Goal: Transaction & Acquisition: Purchase product/service

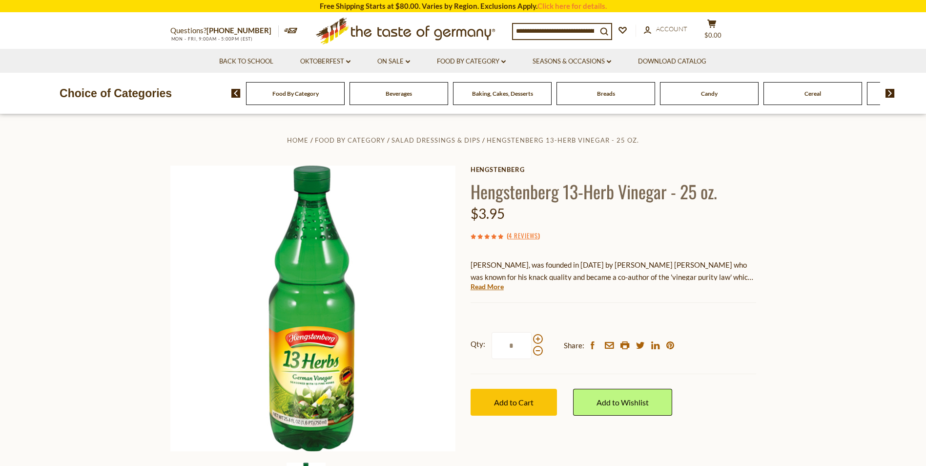
scroll to position [98, 0]
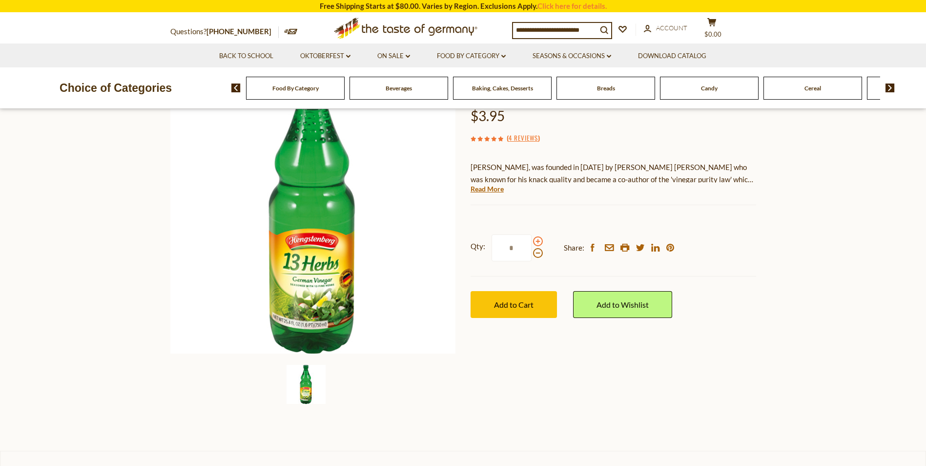
click at [540, 241] on span at bounding box center [538, 241] width 10 height 10
click at [532, 241] on input "*" at bounding box center [512, 247] width 40 height 27
click at [540, 241] on span at bounding box center [538, 241] width 10 height 10
click at [532, 241] on input "*" at bounding box center [512, 247] width 40 height 27
type input "*"
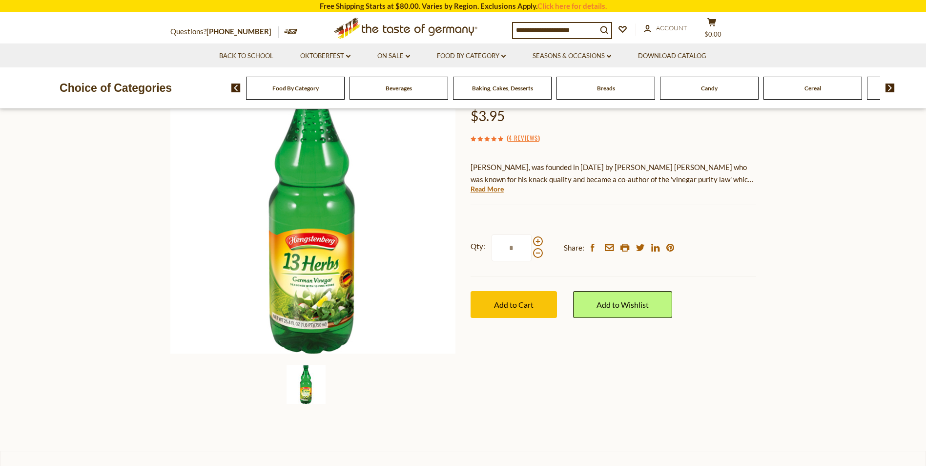
scroll to position [0, 0]
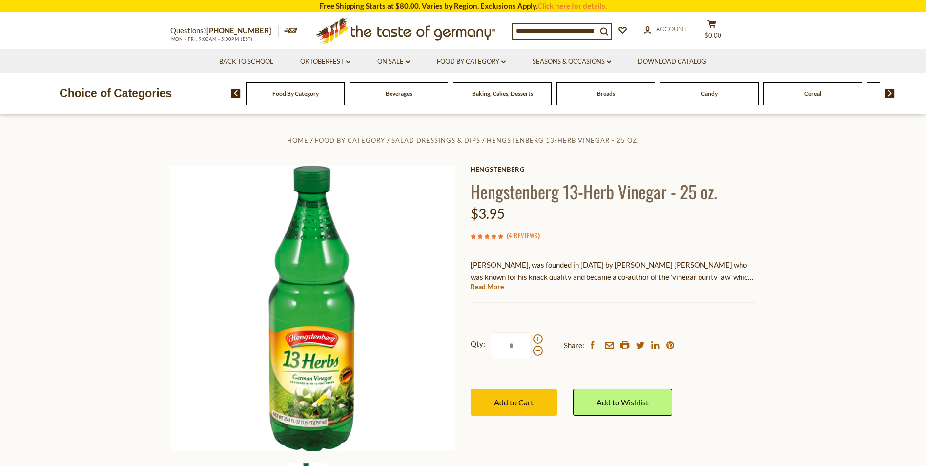
click at [541, 29] on input at bounding box center [555, 31] width 84 height 14
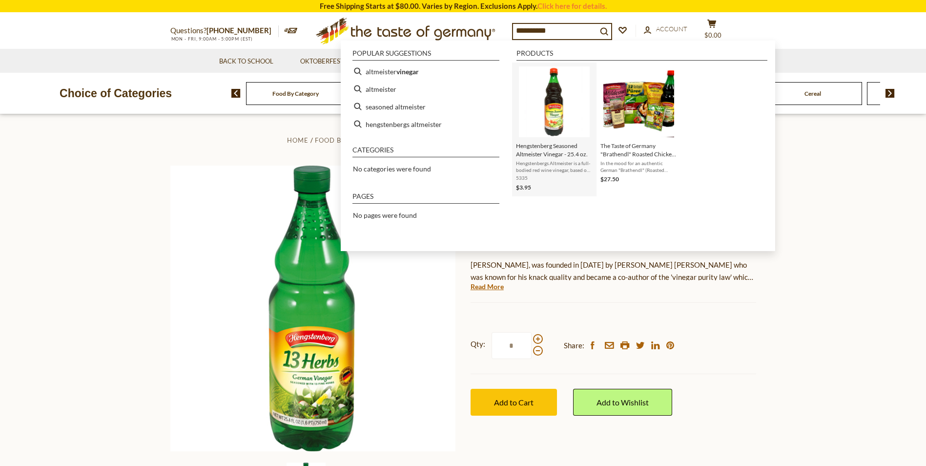
type input "**********"
click at [552, 145] on span "Hengstenberg Seasoned Altmeister Vinegar - 25.4 oz." at bounding box center [554, 150] width 77 height 17
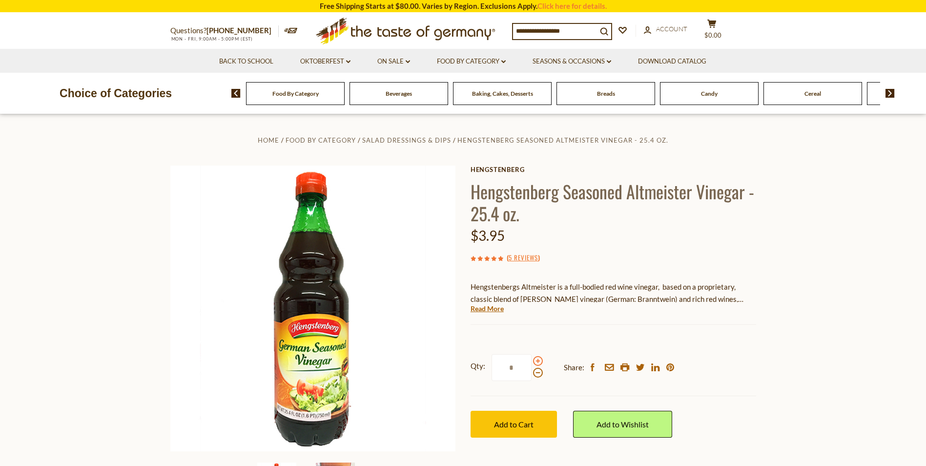
click at [537, 362] on span at bounding box center [538, 361] width 10 height 10
click at [532, 362] on input "*" at bounding box center [512, 367] width 40 height 27
click at [537, 362] on span at bounding box center [538, 361] width 10 height 10
click at [532, 362] on input "*" at bounding box center [512, 367] width 40 height 27
click at [536, 372] on span at bounding box center [538, 373] width 10 height 10
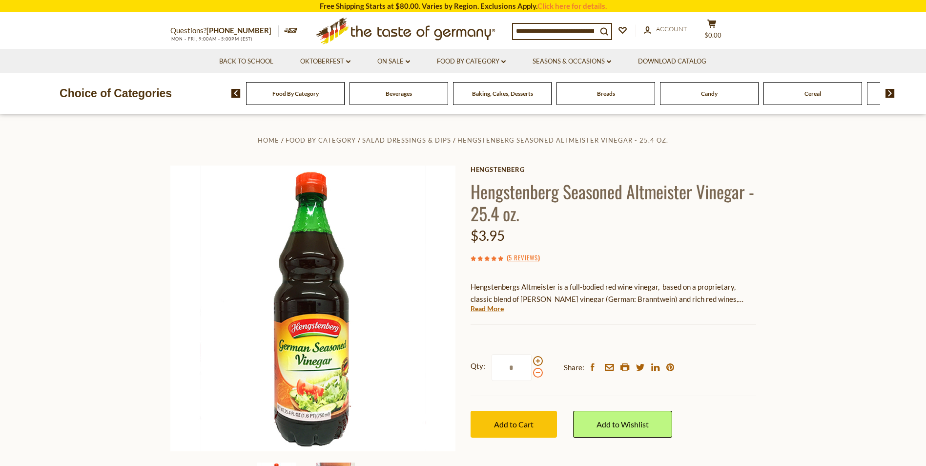
click at [532, 372] on input "*" at bounding box center [512, 367] width 40 height 27
drag, startPoint x: 522, startPoint y: 369, endPoint x: 503, endPoint y: 369, distance: 19.0
click at [503, 369] on input "*" at bounding box center [512, 367] width 40 height 27
type input "*"
click at [515, 422] on span "Add to Cart" at bounding box center [514, 423] width 40 height 9
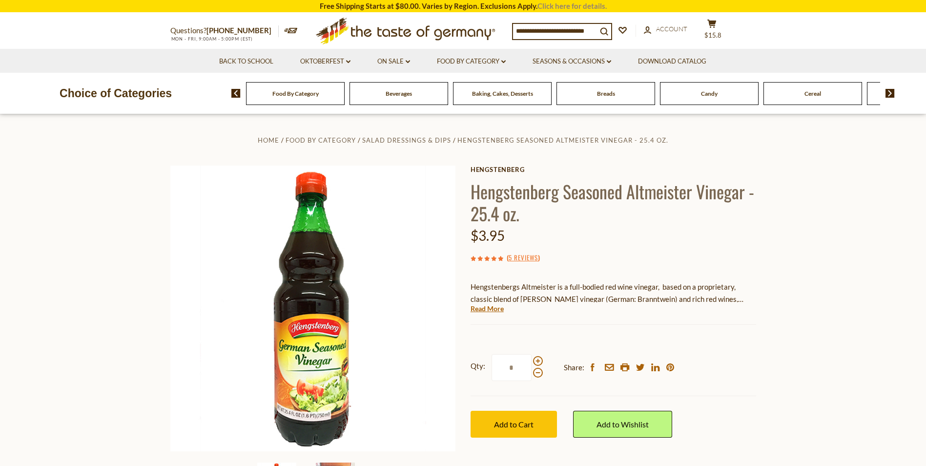
click at [561, 6] on link "Click here for details." at bounding box center [571, 5] width 69 height 9
click at [722, 31] on span "$15.8" at bounding box center [712, 35] width 17 height 8
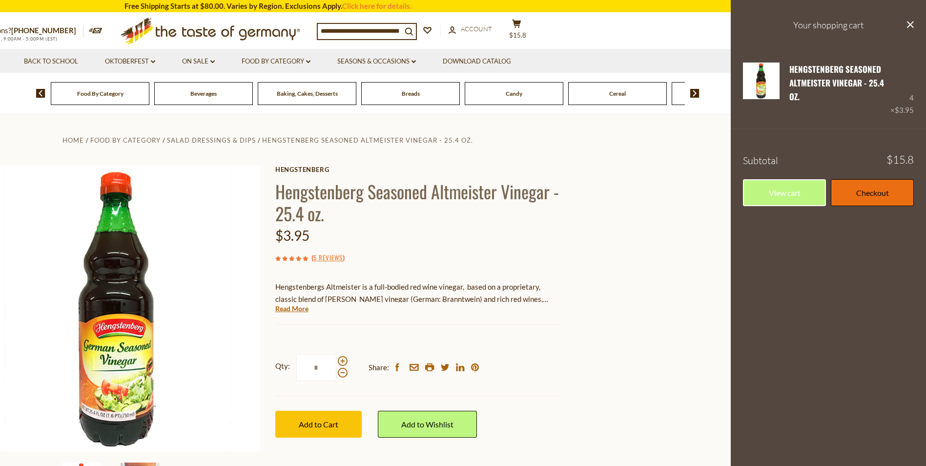
click at [867, 193] on link "Checkout" at bounding box center [872, 192] width 83 height 27
